Goal: Task Accomplishment & Management: Manage account settings

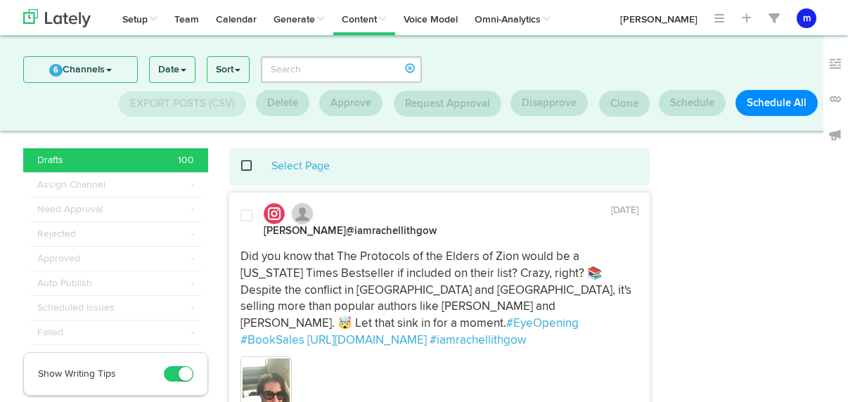
scroll to position [299, 0]
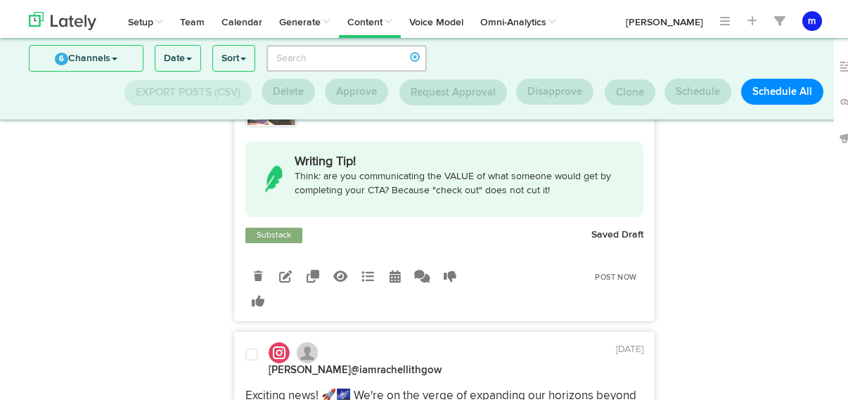
click at [254, 269] on icon at bounding box center [258, 274] width 8 height 10
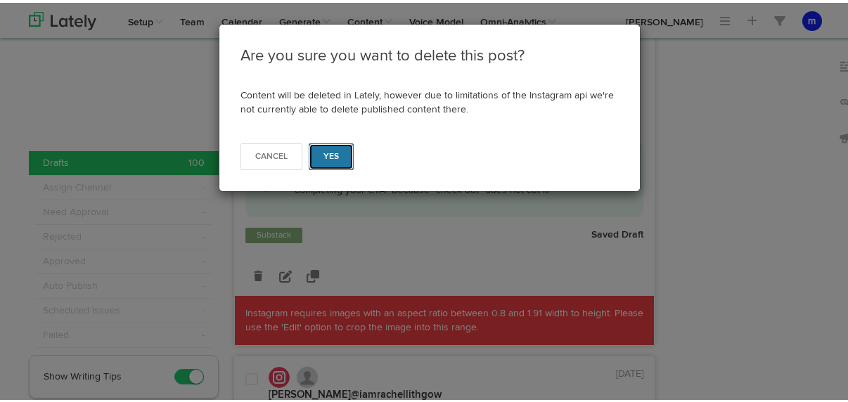
click at [333, 150] on span "Yes" at bounding box center [331, 154] width 16 height 8
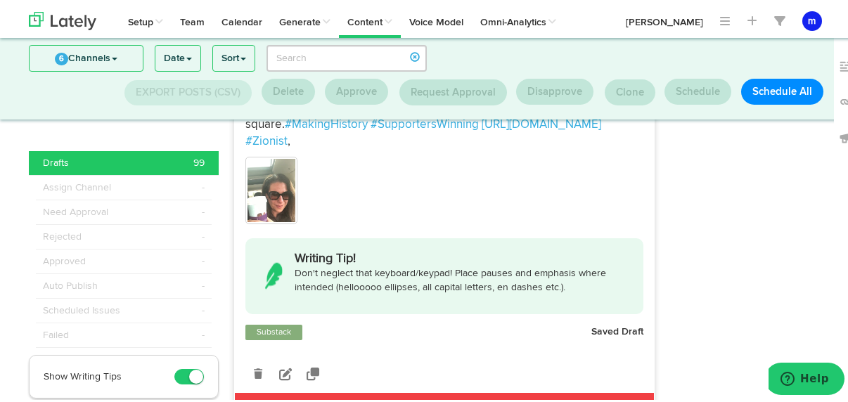
scroll to position [680, 0]
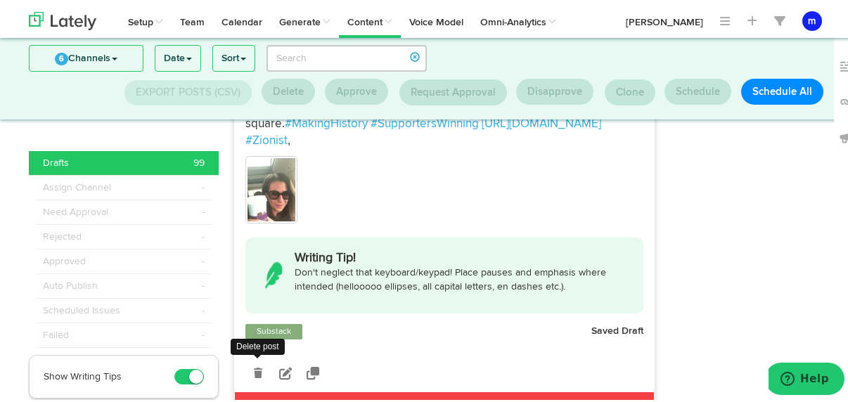
click at [254, 366] on icon at bounding box center [258, 371] width 8 height 10
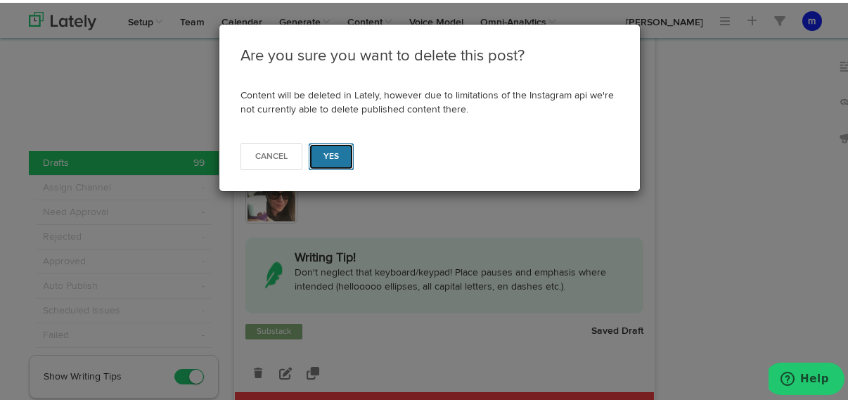
click at [331, 152] on span "Yes" at bounding box center [331, 154] width 16 height 8
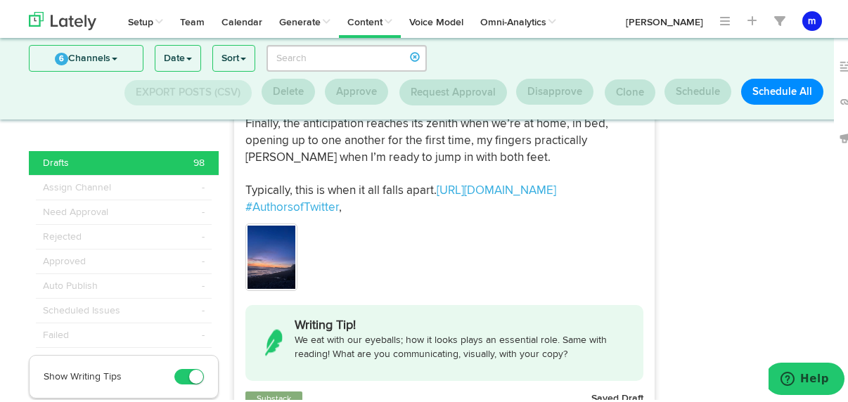
scroll to position [4131, 0]
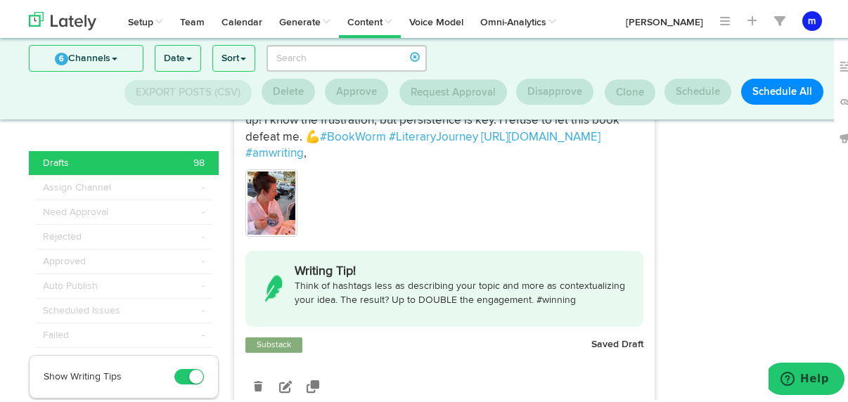
click at [177, 153] on div "Drafts 98" at bounding box center [124, 160] width 162 height 14
click at [174, 155] on div "Drafts 98" at bounding box center [124, 160] width 162 height 14
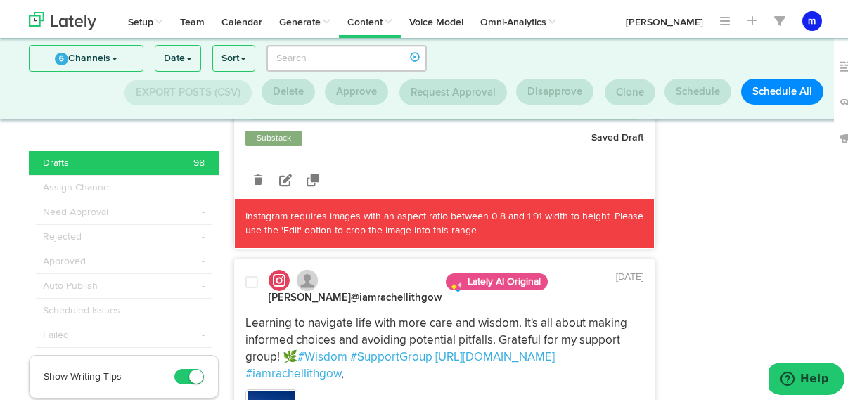
scroll to position [4342, 0]
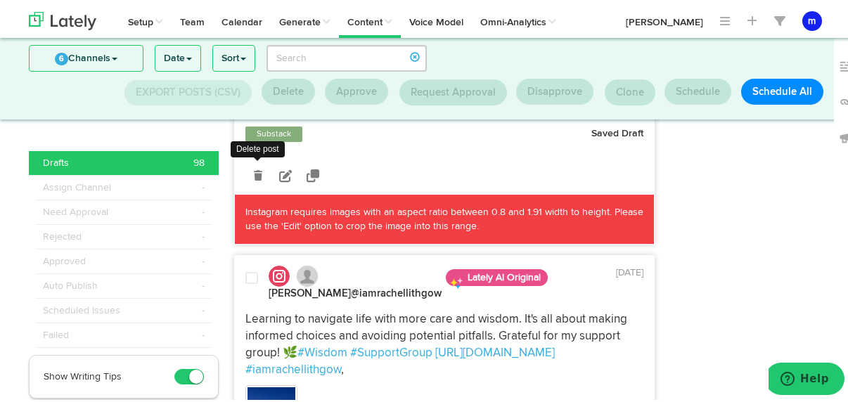
click at [254, 178] on icon at bounding box center [258, 173] width 8 height 10
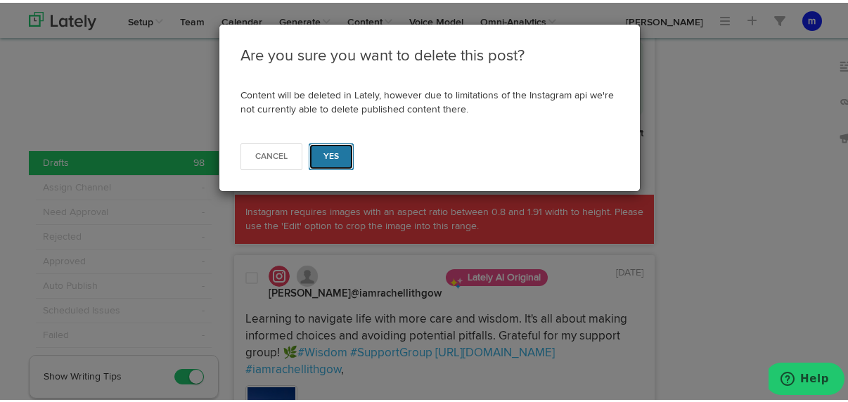
click at [333, 153] on button "Yes" at bounding box center [332, 154] width 46 height 27
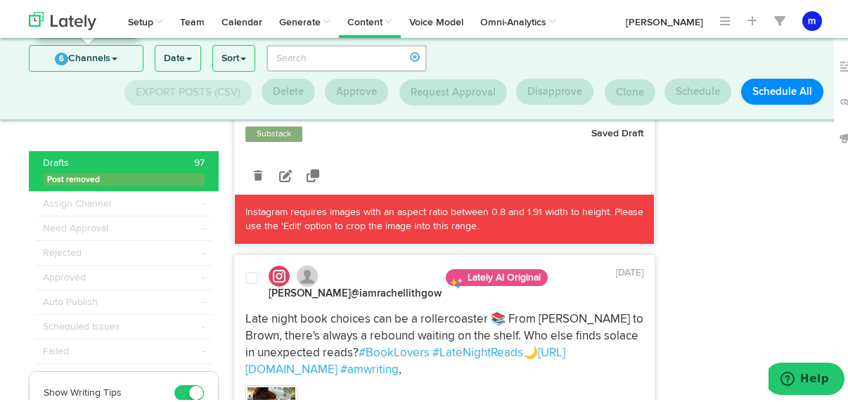
click at [114, 60] on link "6 Channels" at bounding box center [86, 55] width 113 height 25
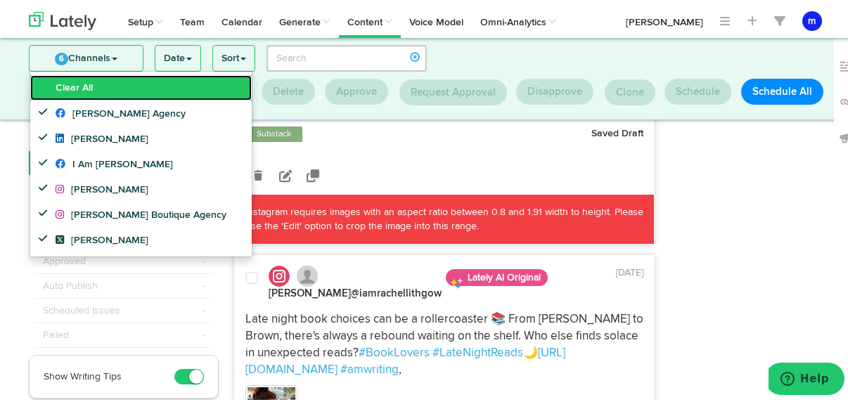
click at [107, 78] on link "Clear All" at bounding box center [140, 84] width 221 height 25
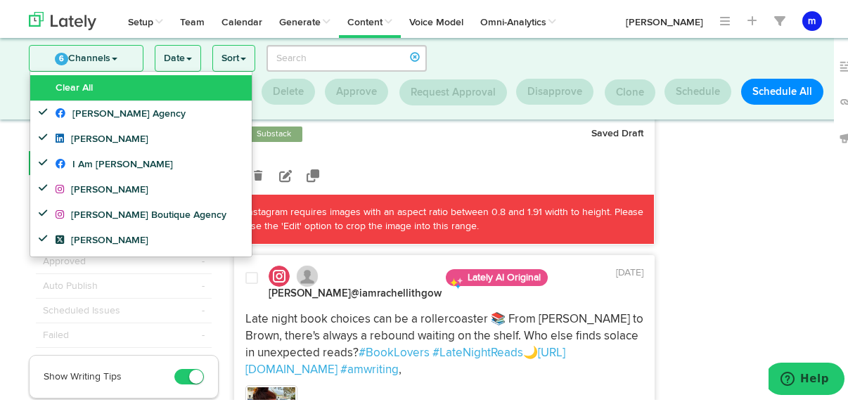
scroll to position [124, 0]
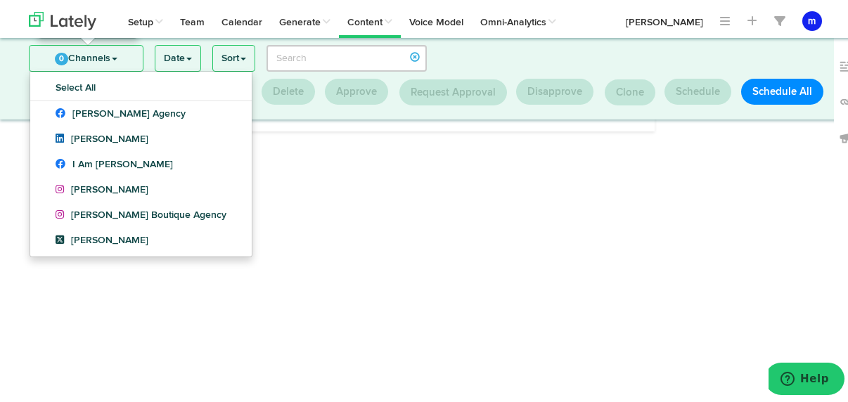
click at [119, 56] on link "0 Channels" at bounding box center [86, 55] width 113 height 25
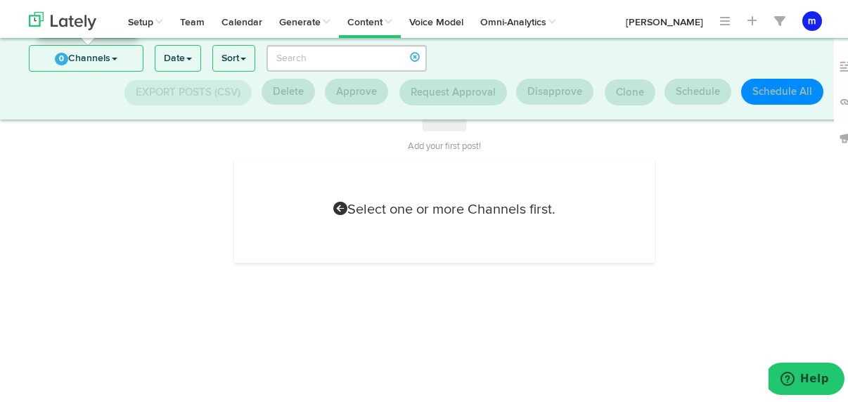
click at [115, 55] on link "0 Channels" at bounding box center [86, 55] width 113 height 25
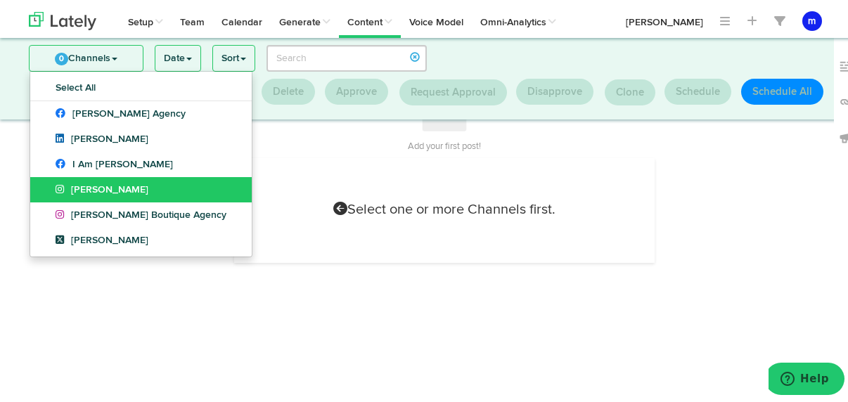
click at [104, 186] on span "[PERSON_NAME]" at bounding box center [102, 187] width 93 height 10
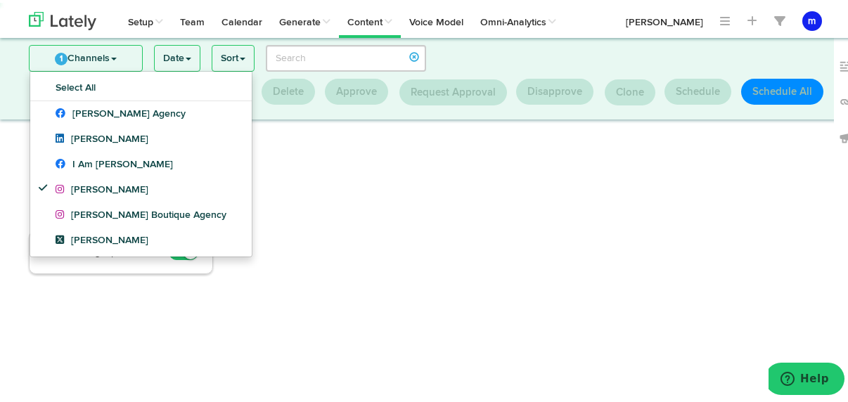
scroll to position [56, 0]
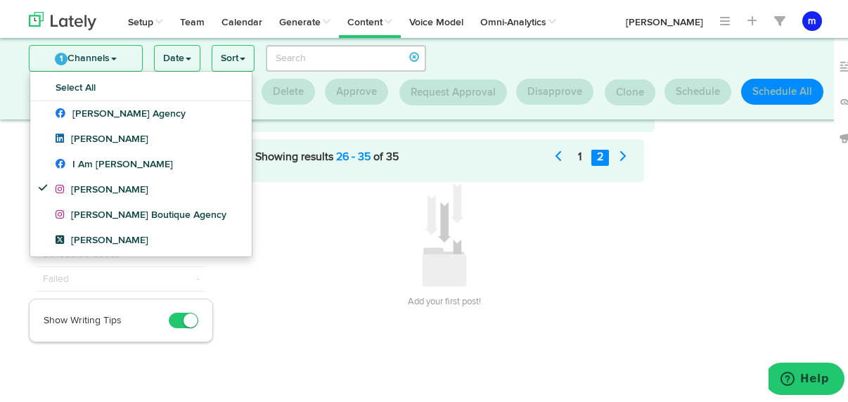
click at [775, 210] on div at bounding box center [752, 201] width 175 height 219
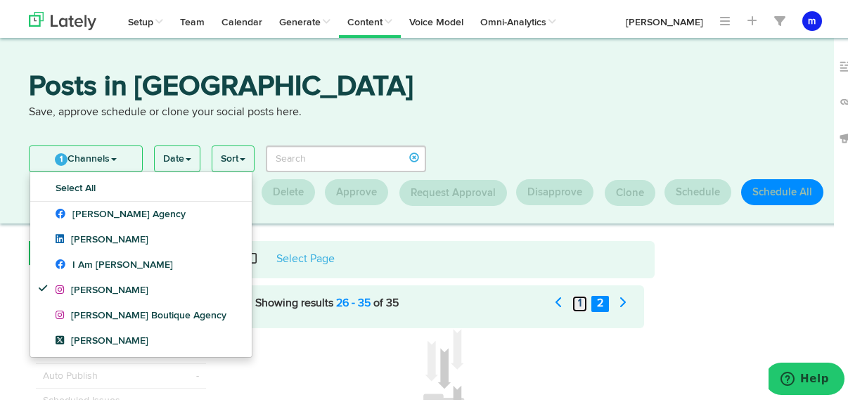
click at [574, 299] on link "1" at bounding box center [579, 301] width 15 height 16
